Goal: Answer question/provide support

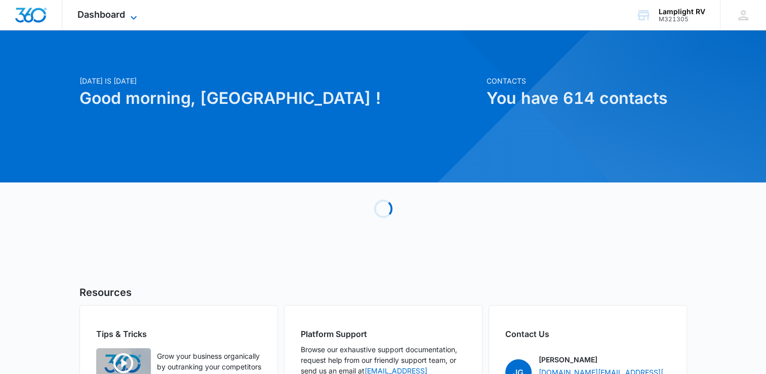
click at [112, 17] on span "Dashboard" at bounding box center [101, 14] width 48 height 11
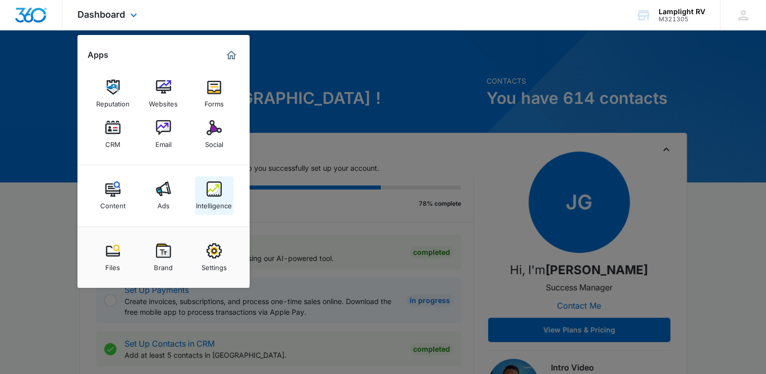
click at [225, 191] on link "Intelligence" at bounding box center [214, 195] width 38 height 38
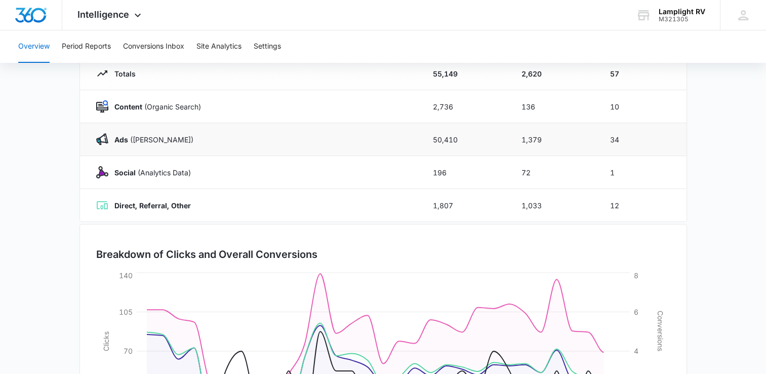
scroll to position [39, 0]
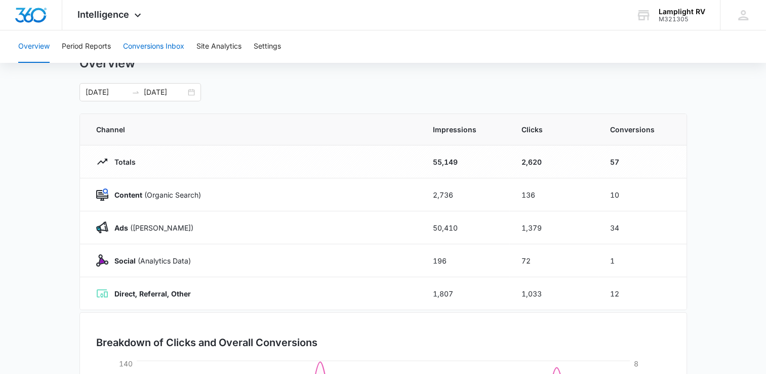
click at [175, 50] on button "Conversions Inbox" at bounding box center [153, 46] width 61 height 32
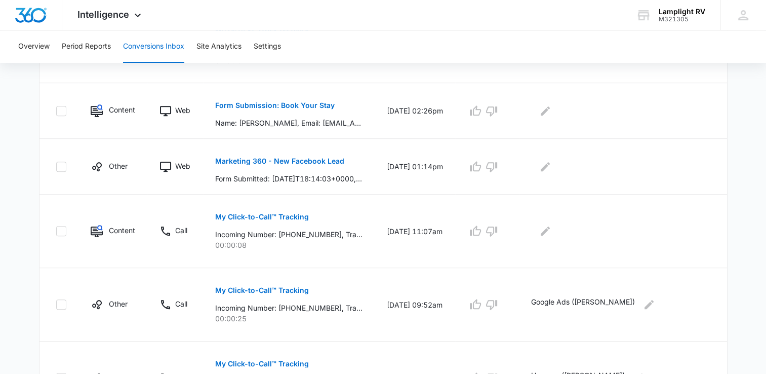
scroll to position [439, 0]
click at [551, 164] on icon "Edit Comments" at bounding box center [545, 166] width 12 height 12
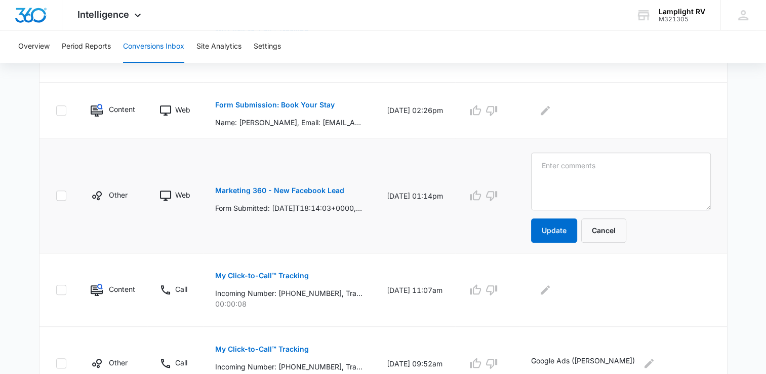
click at [431, 241] on td "[DATE] 01:14pm" at bounding box center [415, 195] width 81 height 115
click at [317, 188] on p "Marketing 360 - New Facebook Lead" at bounding box center [279, 190] width 129 height 7
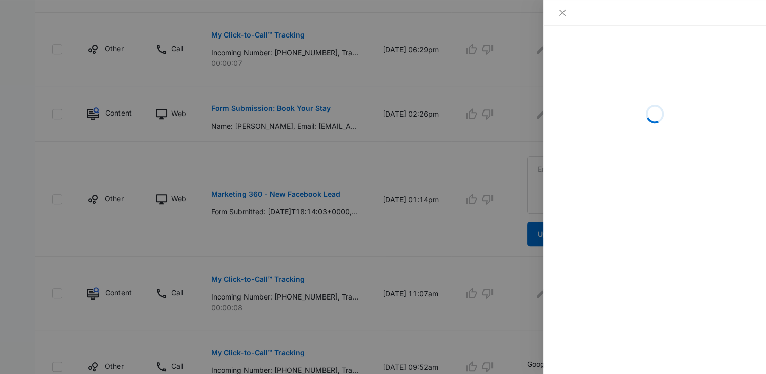
scroll to position [431, 0]
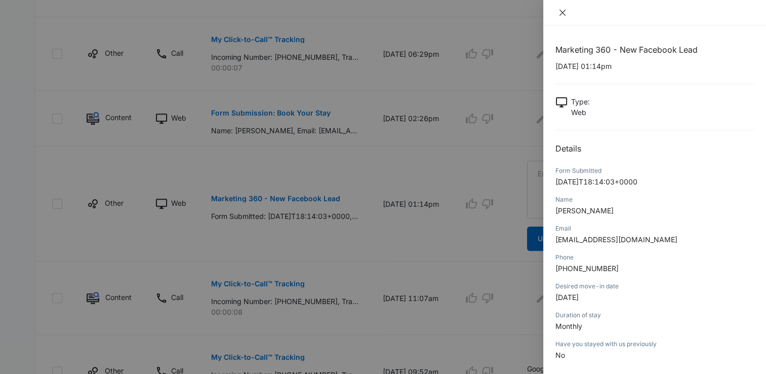
click at [563, 10] on icon "close" at bounding box center [562, 13] width 8 height 8
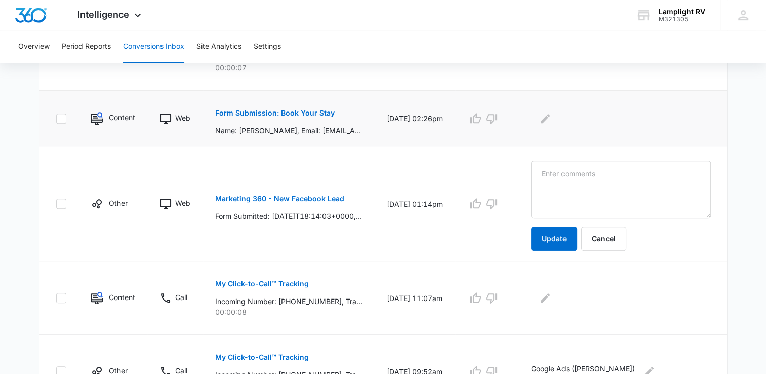
click at [559, 108] on td at bounding box center [623, 119] width 208 height 56
click at [550, 116] on icon "Edit Comments" at bounding box center [545, 117] width 9 height 9
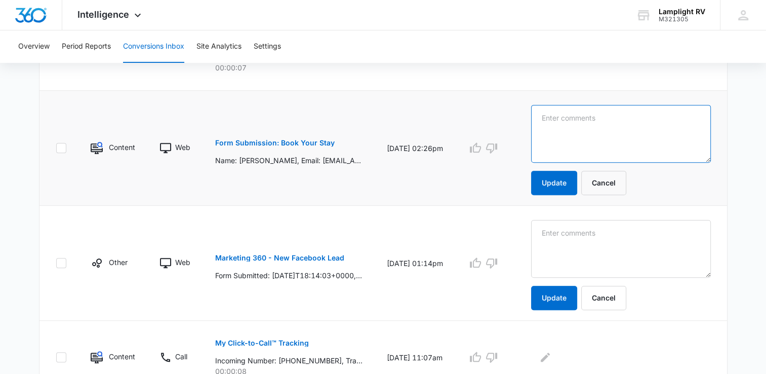
click at [622, 137] on textarea at bounding box center [621, 134] width 180 height 58
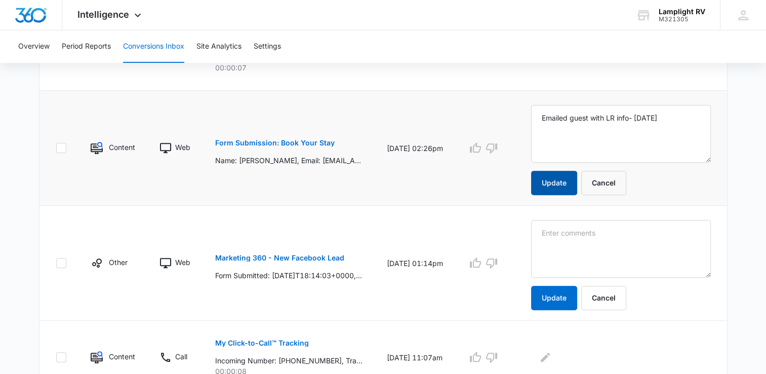
click at [573, 180] on button "Update" at bounding box center [554, 183] width 46 height 24
click at [691, 119] on textarea "Emailed guest with LR info- [DATE]" at bounding box center [621, 134] width 180 height 58
type textarea "Emailed guest with LR info- [DATE]- CG"
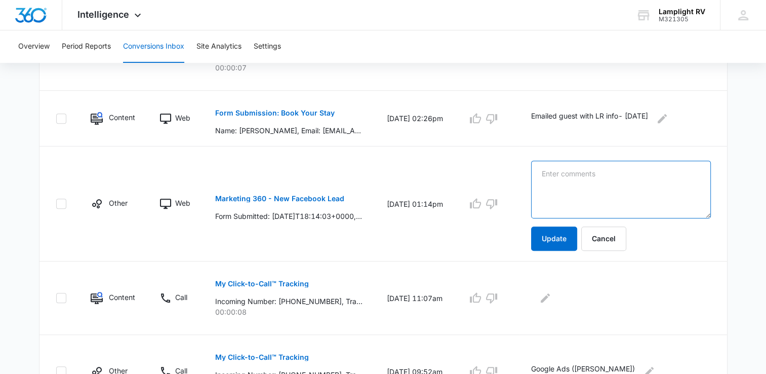
click at [565, 171] on textarea at bounding box center [621, 190] width 180 height 58
click at [668, 113] on icon "Edit Comments" at bounding box center [662, 118] width 12 height 12
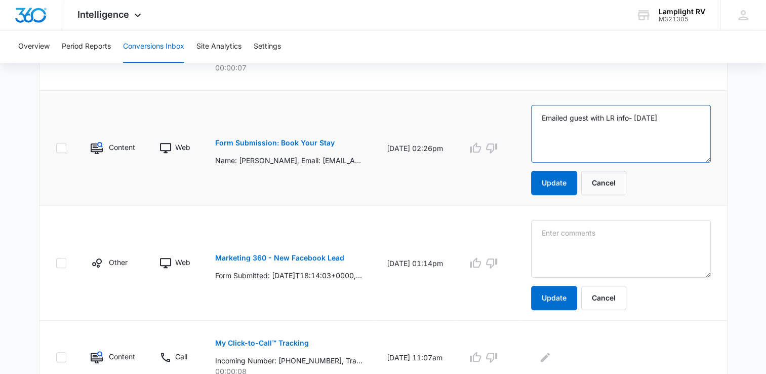
click at [683, 117] on textarea "Emailed guest with LR info- [DATE]" at bounding box center [621, 134] width 180 height 58
type textarea "Emailed guest with LR info- [DATE] - CG"
click at [565, 188] on button "Update" at bounding box center [554, 183] width 46 height 24
click at [577, 183] on button "Update" at bounding box center [554, 183] width 46 height 24
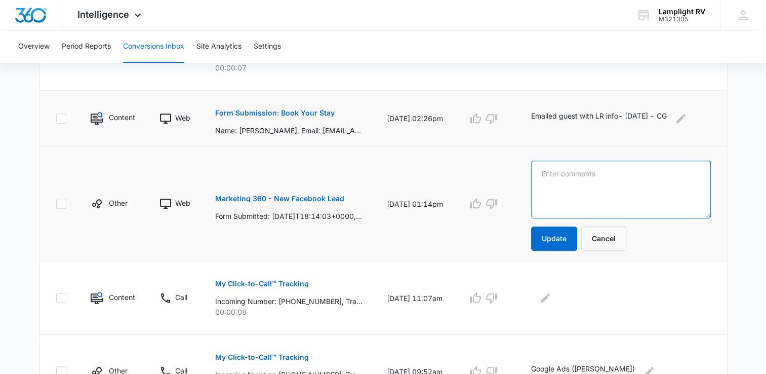
click at [582, 185] on textarea at bounding box center [621, 190] width 180 height 58
drag, startPoint x: 658, startPoint y: 172, endPoint x: 521, endPoint y: 175, distance: 137.8
click at [521, 175] on tr "Other Web Marketing 360 - New Facebook Lead Form Submitted: [DATE]T18:14:03+000…" at bounding box center [383, 203] width 688 height 115
type textarea "emailed guest- CG [DATE]"
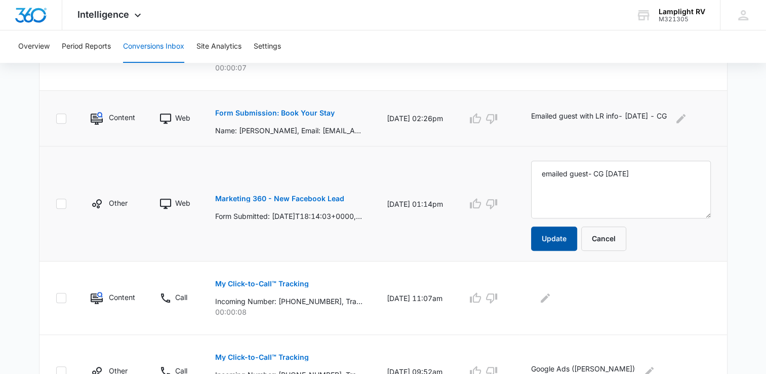
click at [577, 242] on button "Update" at bounding box center [554, 238] width 46 height 24
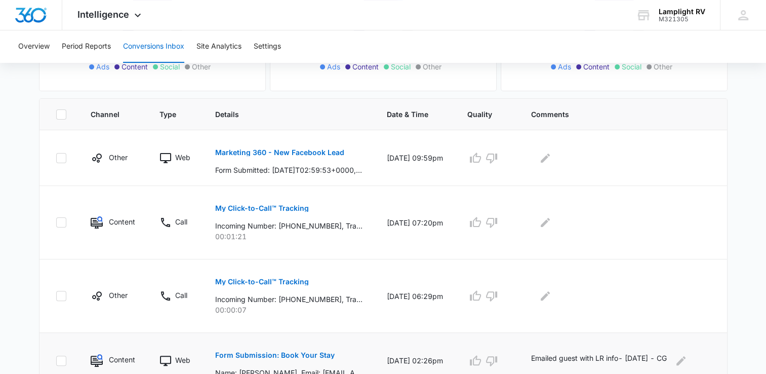
scroll to position [184, 0]
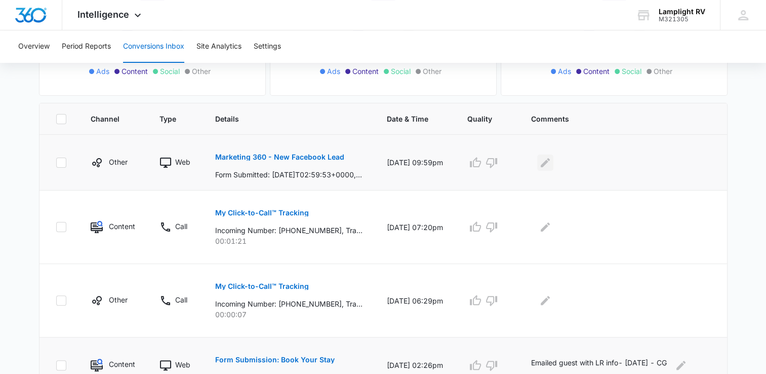
click at [550, 164] on icon "Edit Comments" at bounding box center [545, 161] width 9 height 9
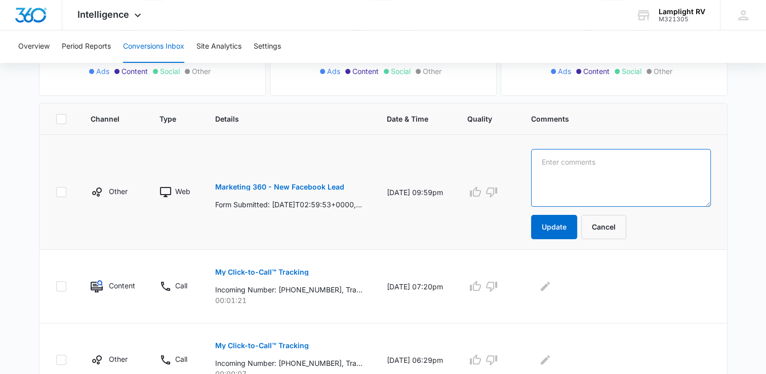
click at [620, 177] on textarea at bounding box center [621, 178] width 180 height 58
paste textarea "emailed guest- CG [DATE]"
type textarea "emailed guest- CG [DATE]"
click at [571, 233] on button "Update" at bounding box center [554, 227] width 46 height 24
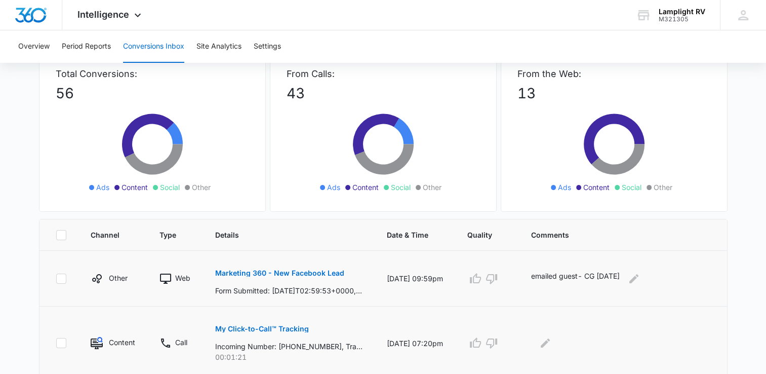
scroll to position [0, 0]
